Goal: Task Accomplishment & Management: Manage account settings

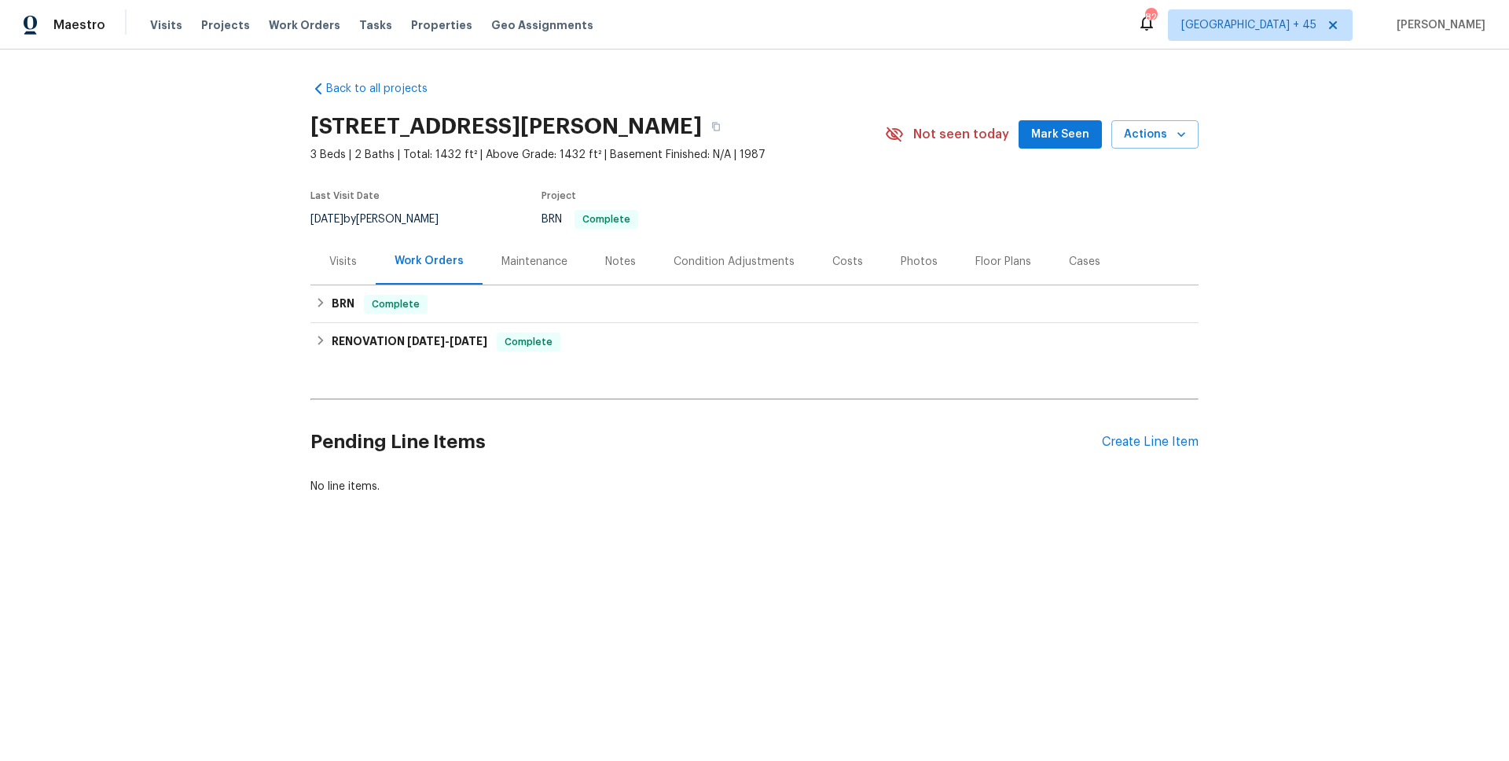
click at [470, 323] on div "RENOVATION [DATE] - [DATE] Complete MD Home Associates GENERAL_CONTRACTOR $1,20…" at bounding box center [755, 342] width 888 height 38
click at [463, 313] on div "BRN Complete" at bounding box center [754, 304] width 879 height 19
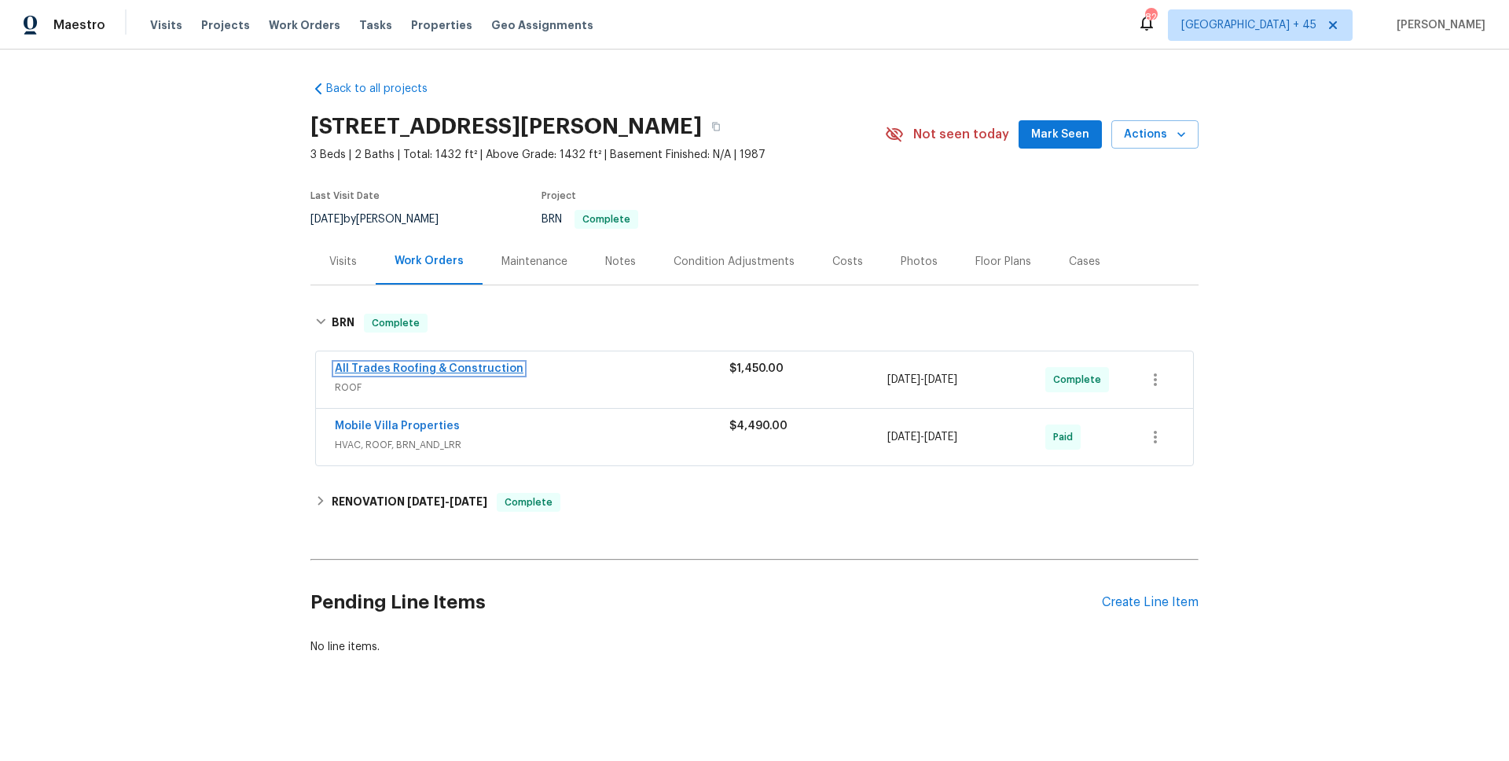
click at [435, 367] on link "All Trades Roofing & Construction" at bounding box center [429, 368] width 189 height 11
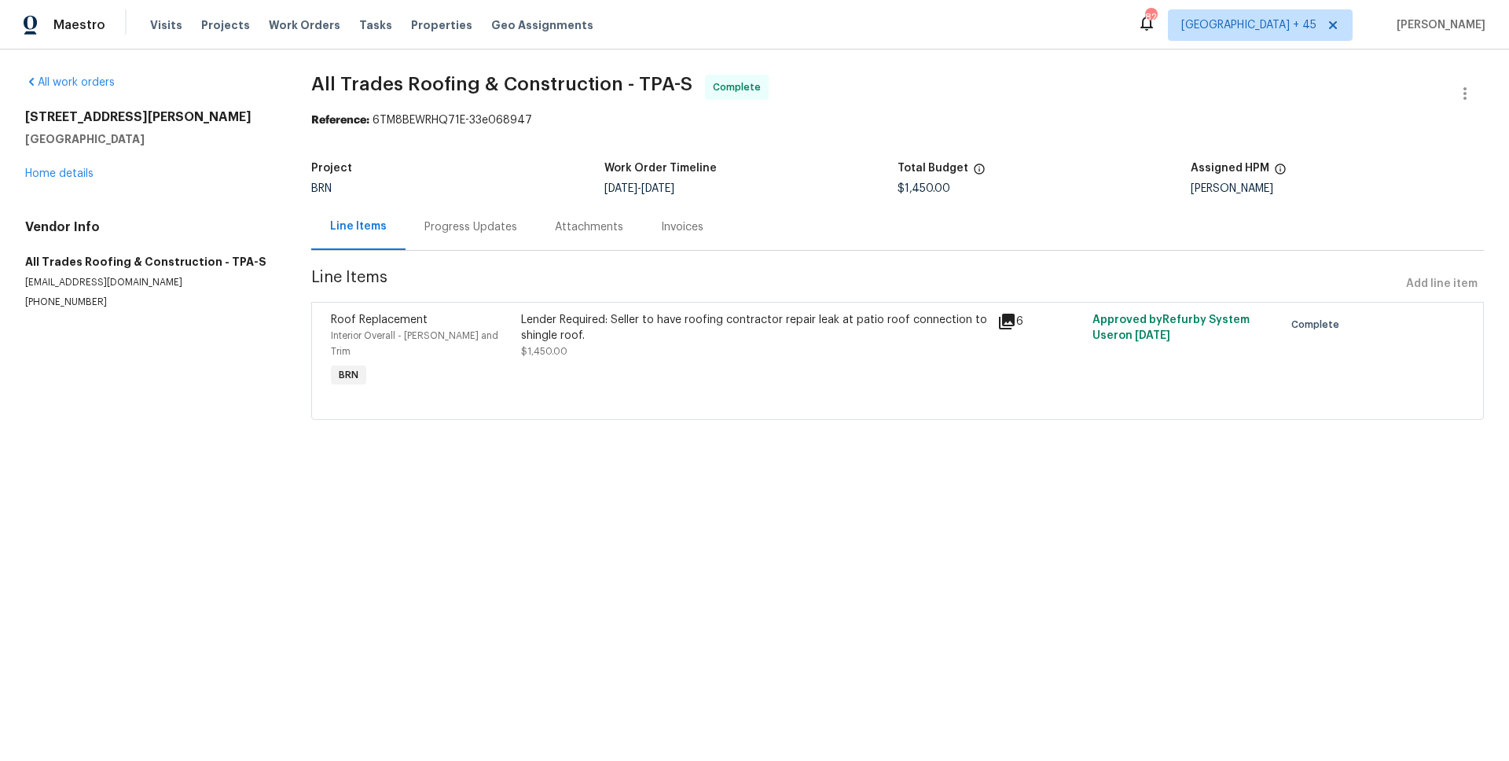
click at [475, 213] on div "Progress Updates" at bounding box center [471, 227] width 130 height 46
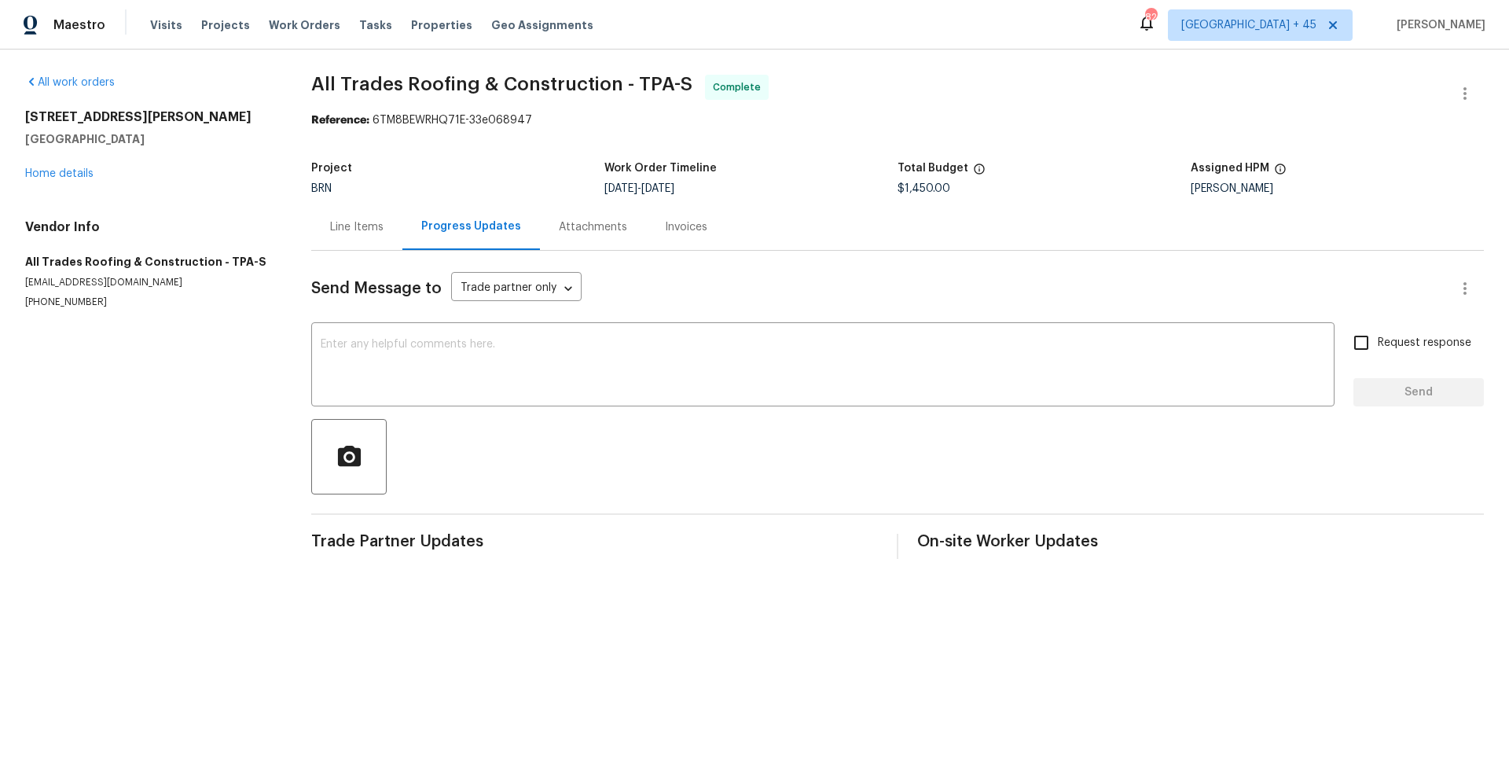
click at [355, 219] on div "Line Items" at bounding box center [356, 227] width 91 height 46
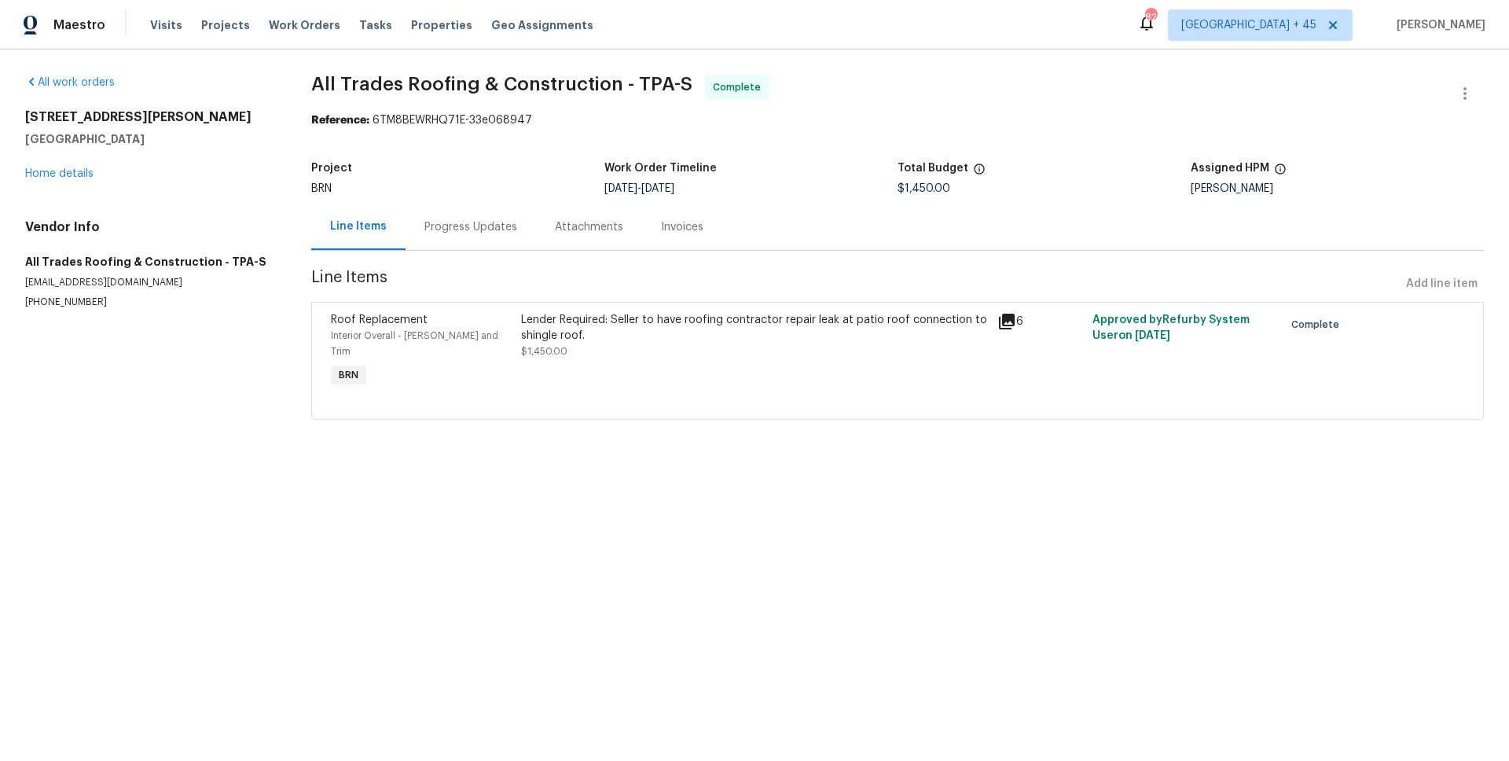
click at [663, 234] on div "Invoices" at bounding box center [682, 227] width 42 height 16
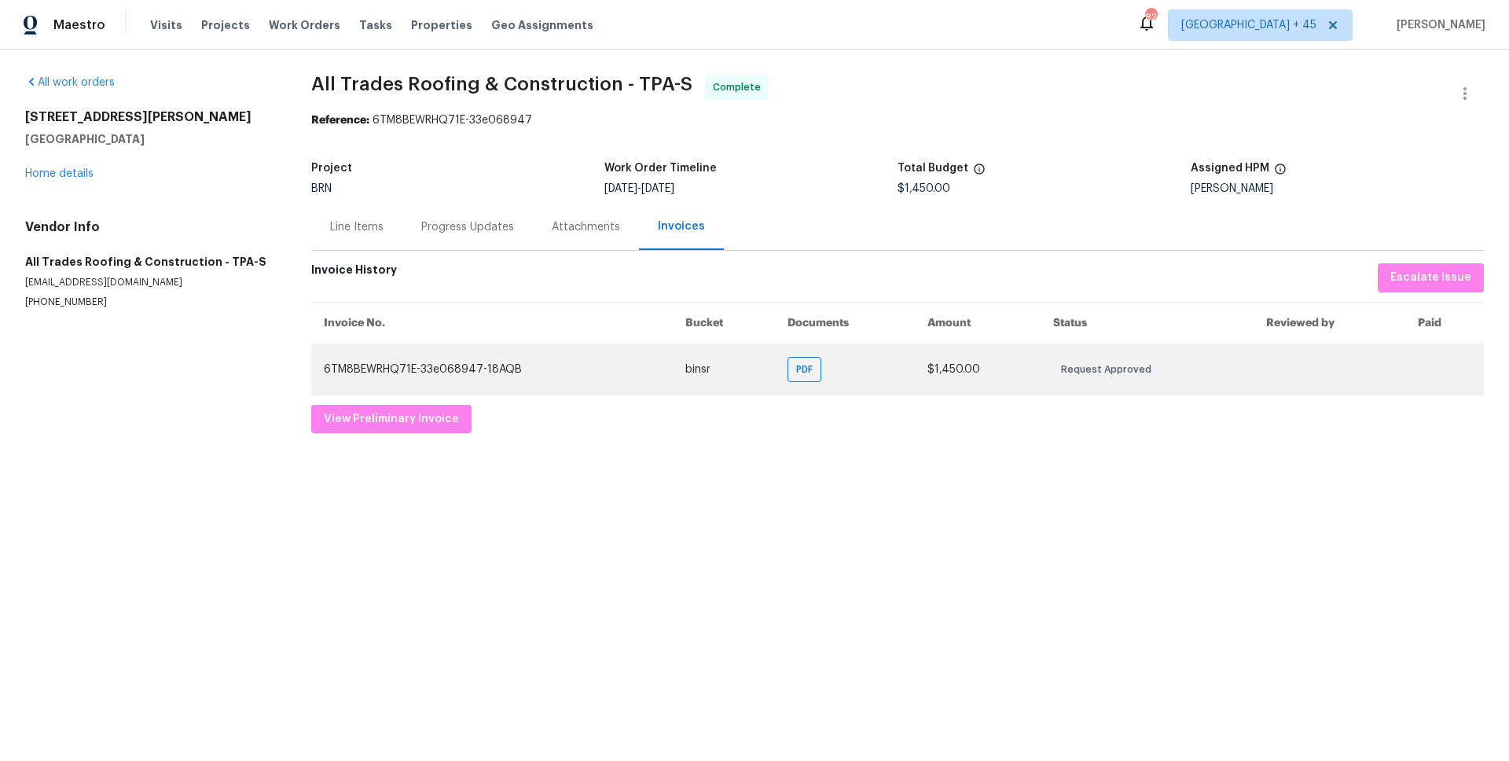
click at [781, 373] on td "PDF" at bounding box center [845, 369] width 140 height 51
click at [821, 373] on div "PDF" at bounding box center [805, 369] width 34 height 25
